Goal: Information Seeking & Learning: Find specific fact

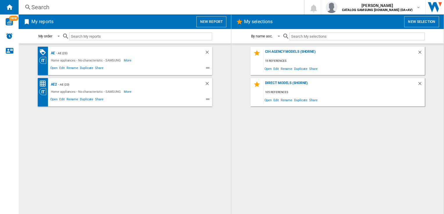
click at [113, 6] on div "Search" at bounding box center [159, 7] width 257 height 8
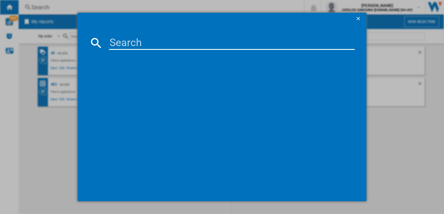
click at [132, 43] on input at bounding box center [231, 43] width 245 height 14
paste input "MS23K3515AW/EU"
type input "MS23K3515AW/EU"
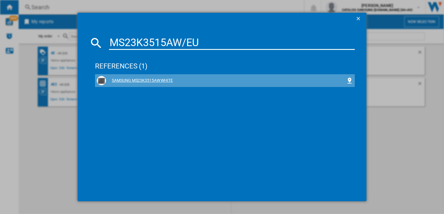
click at [153, 79] on div "SAMSUNG MS23K3515AW WHITE" at bounding box center [225, 81] width 239 height 6
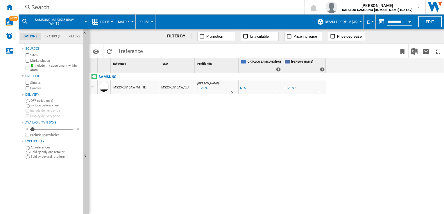
click at [105, 20] on span "Price" at bounding box center [104, 22] width 9 height 4
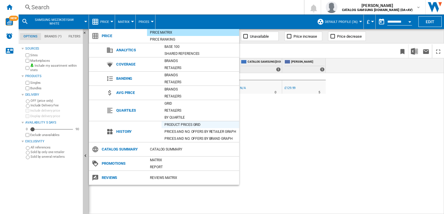
click at [176, 123] on div "Product prices grid" at bounding box center [200, 125] width 78 height 6
